Goal: Find specific fact: Find specific fact

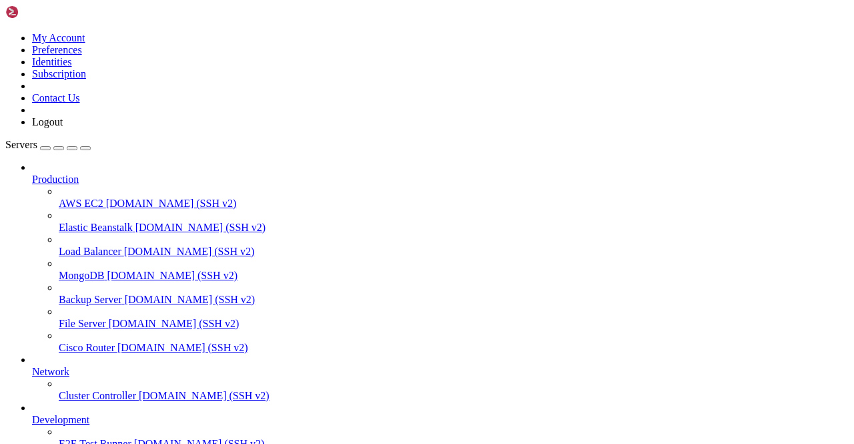
scroll to position [165, 0]
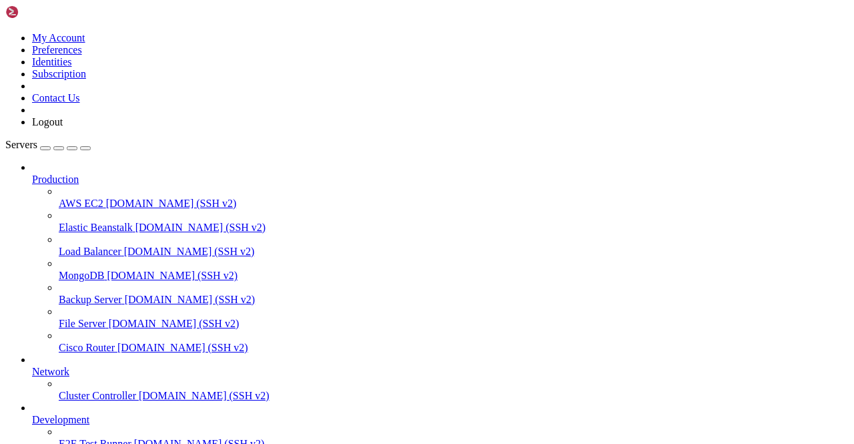
drag, startPoint x: 501, startPoint y: 158, endPoint x: 333, endPoint y: 125, distance: 170.6
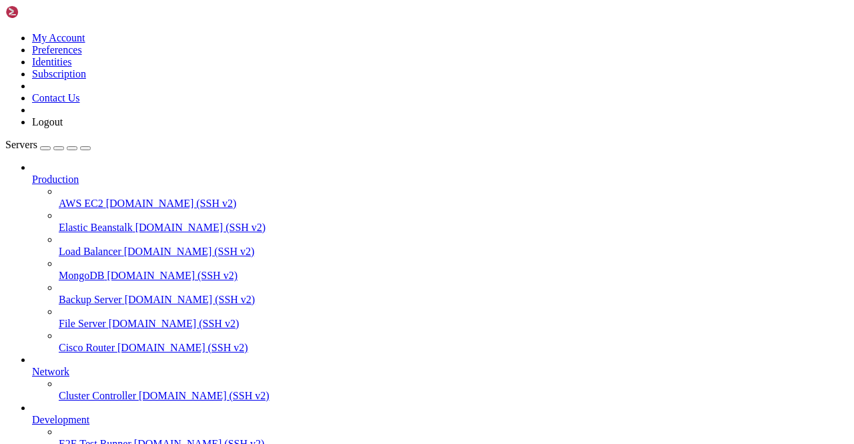
scroll to position [1287, 0]
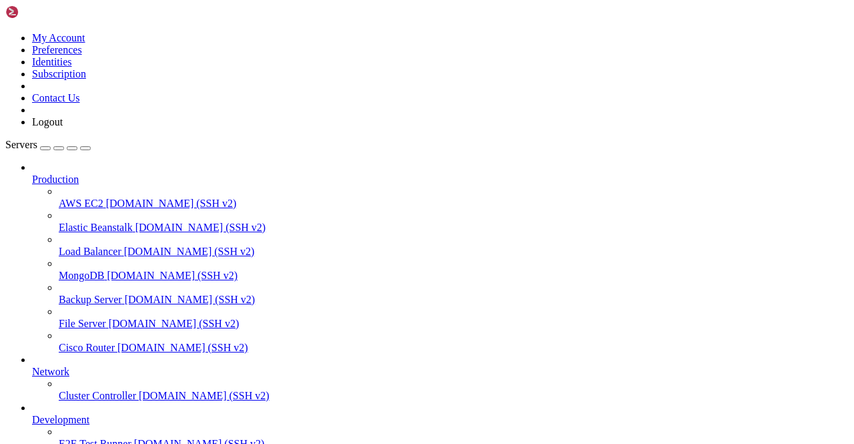
type input "Telegram201"
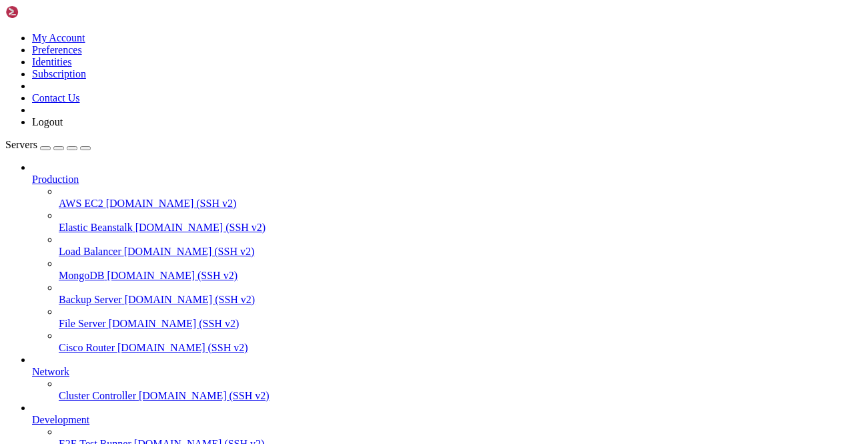
scroll to position [8651, 0]
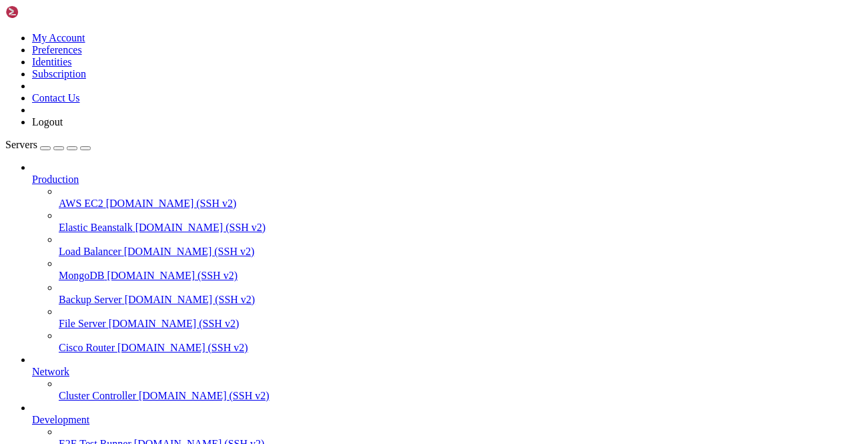
scroll to position [95189, 0]
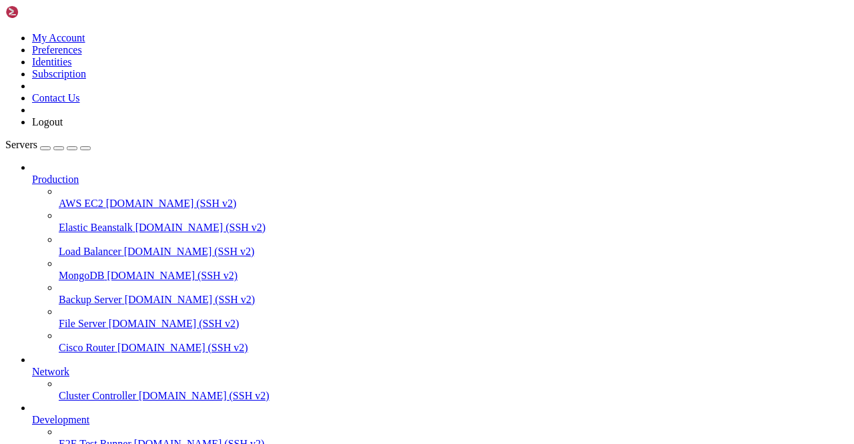
scroll to position [3842, 0]
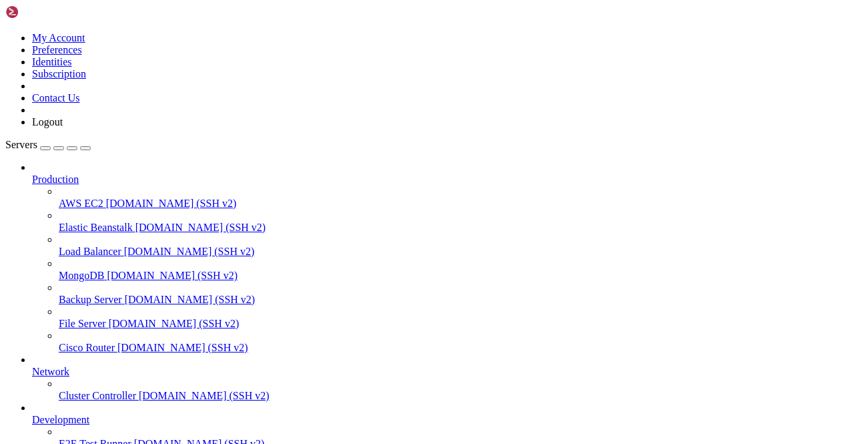
type input "Telegram60"
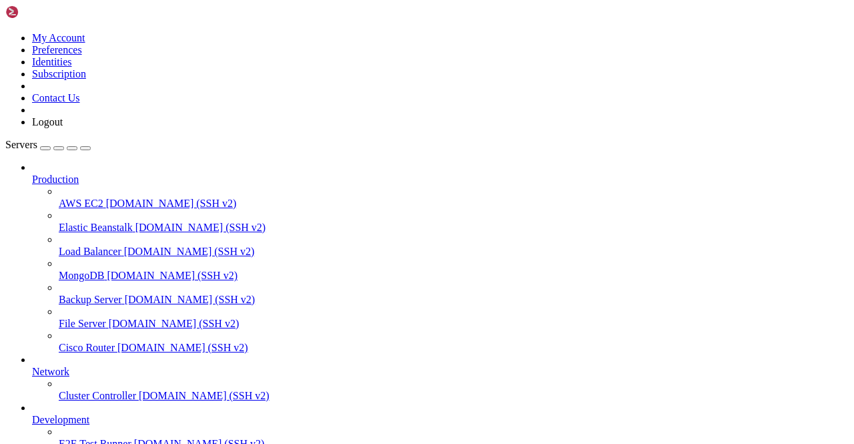
scroll to position [57779, 0]
